Goal: Navigation & Orientation: Go to known website

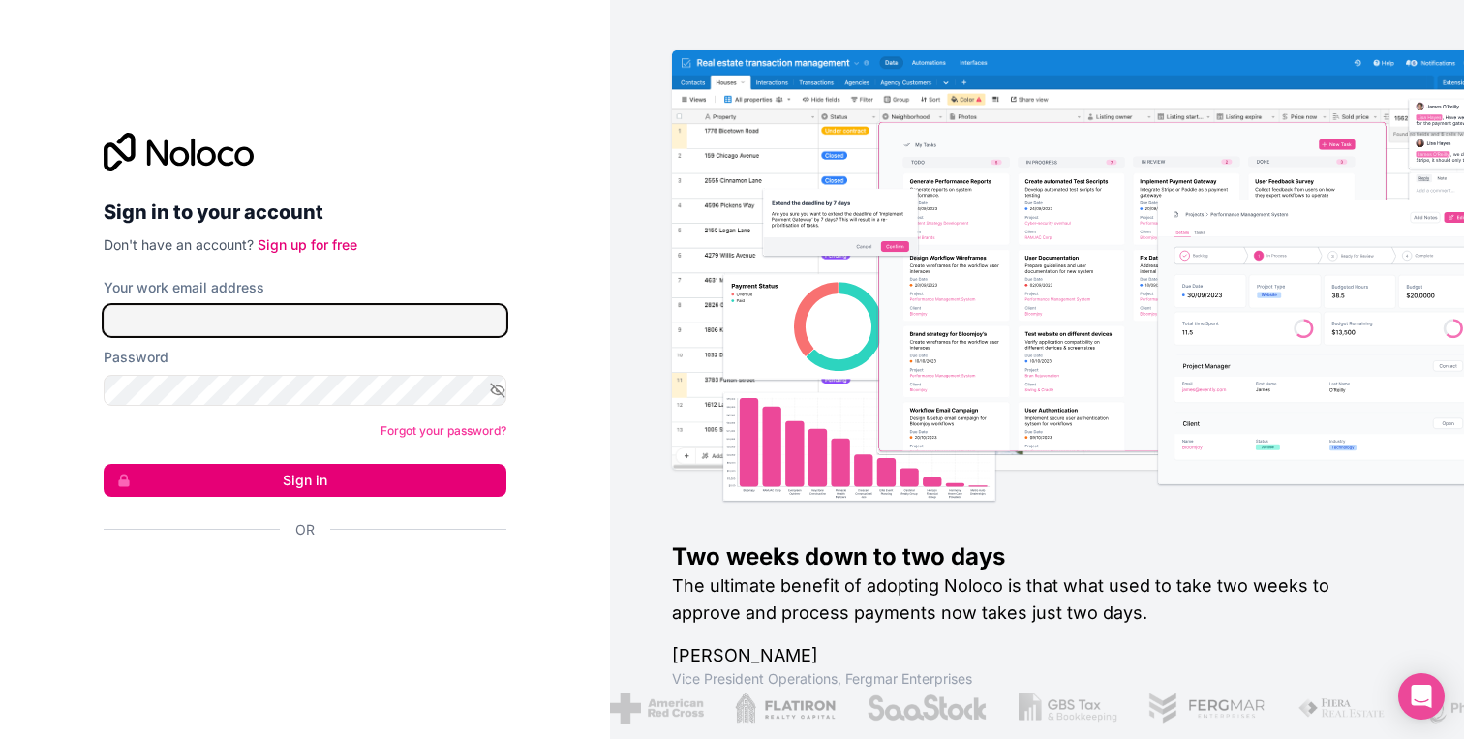
click at [366, 333] on input "Your work email address" at bounding box center [305, 320] width 403 height 31
click at [330, 326] on input "Your work email address" at bounding box center [305, 320] width 403 height 31
type input "**********"
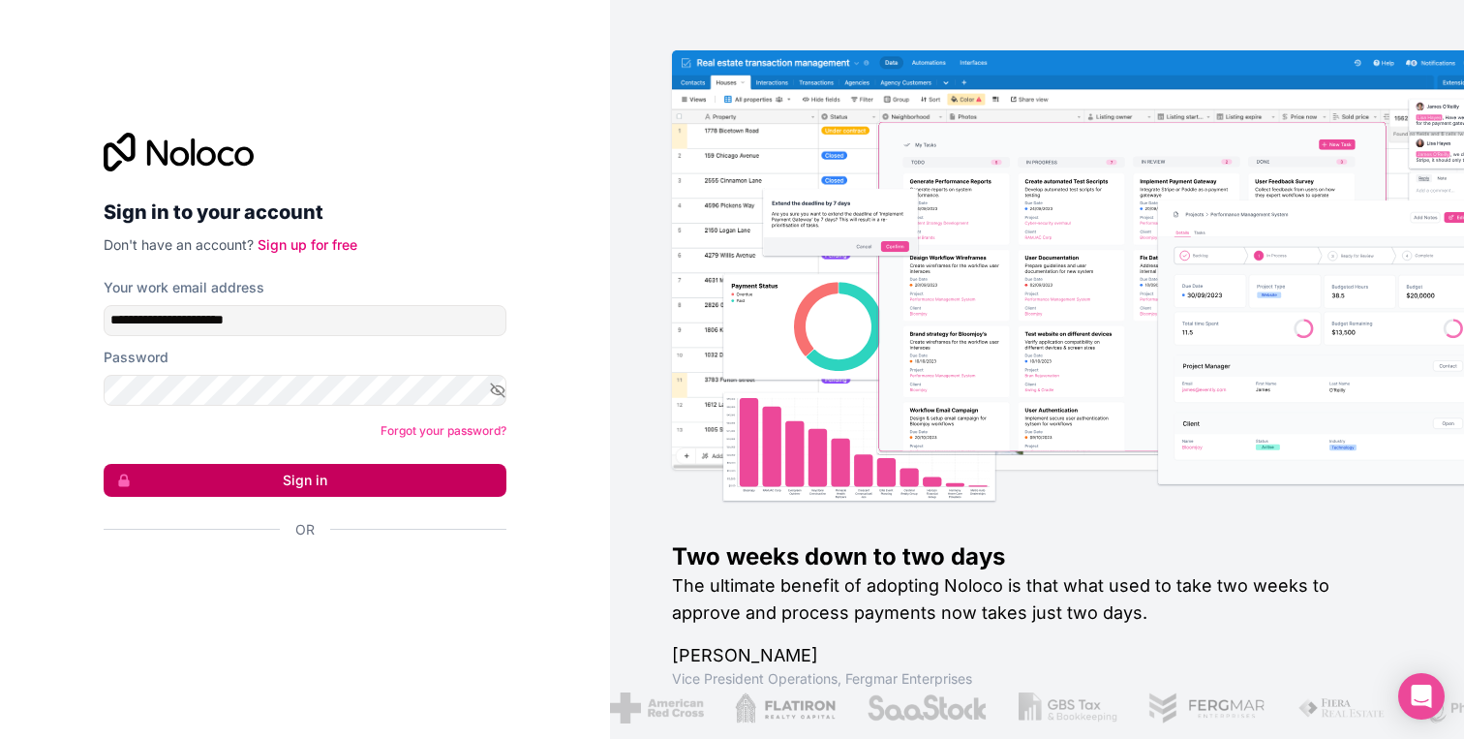
click at [337, 467] on button "Sign in" at bounding box center [305, 480] width 403 height 33
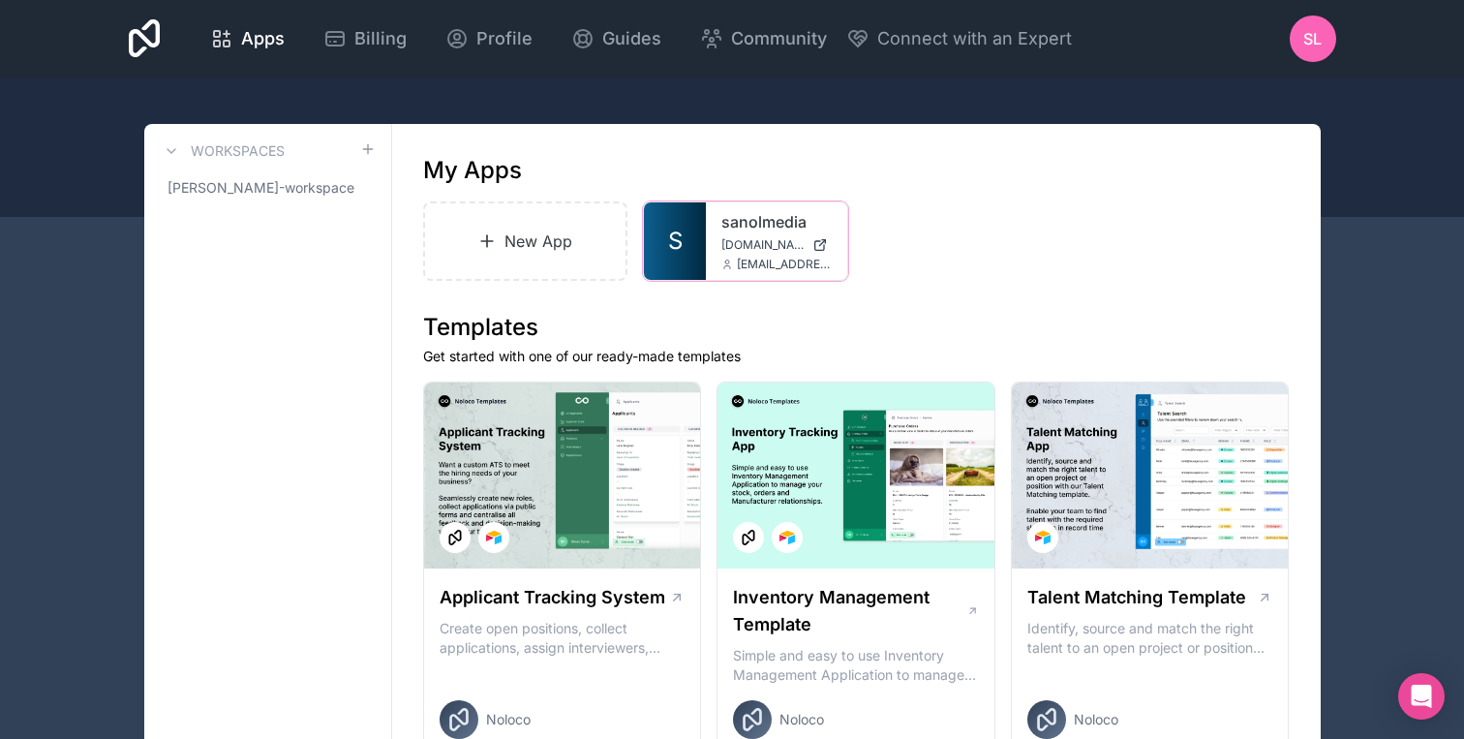
click at [771, 241] on span "[DOMAIN_NAME]" at bounding box center [762, 244] width 83 height 15
click at [750, 225] on link "sanolmedia" at bounding box center [776, 221] width 110 height 23
